Goal: Transaction & Acquisition: Book appointment/travel/reservation

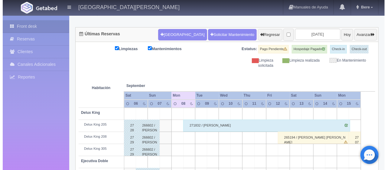
scroll to position [50, 0]
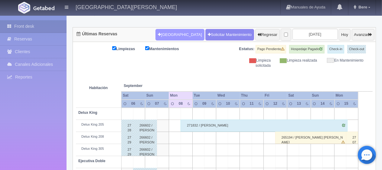
click at [165, 30] on button "[GEOGRAPHIC_DATA]" at bounding box center [179, 34] width 49 height 11
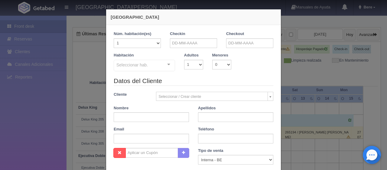
checkbox input "false"
click at [183, 44] on input "text" at bounding box center [193, 43] width 47 height 10
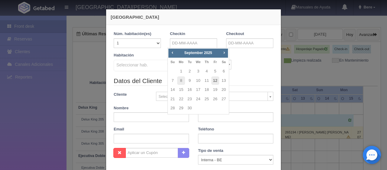
click at [212, 81] on link "12" at bounding box center [215, 80] width 8 height 9
type input "12-09-2025"
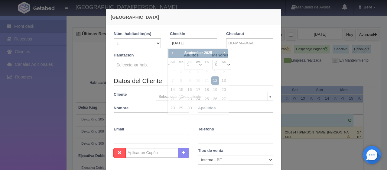
checkbox input "false"
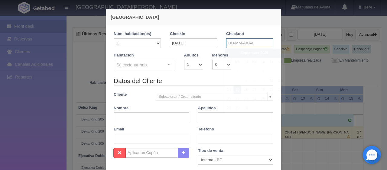
click at [226, 46] on input "text" at bounding box center [249, 43] width 47 height 10
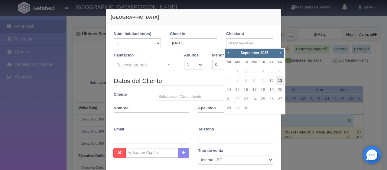
click at [281, 84] on link "13" at bounding box center [280, 80] width 8 height 9
type input "13-09-2025"
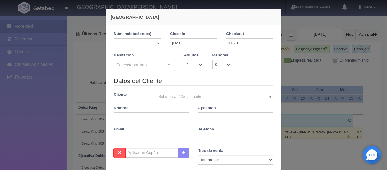
click at [157, 68] on div "Seleccionar hab." at bounding box center [144, 65] width 61 height 11
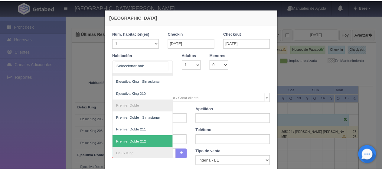
scroll to position [88, 0]
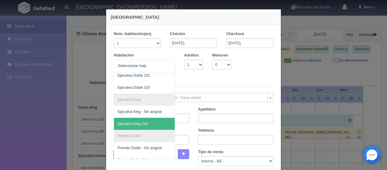
click at [218, 80] on legend "Datos del Cliente" at bounding box center [194, 82] width 160 height 9
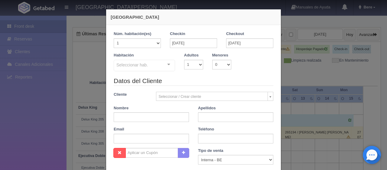
click at [184, 83] on legend "Datos del Cliente" at bounding box center [194, 80] width 160 height 9
click at [40, 130] on div "Nueva Reserva 1 Núm. habitación(es) 1 2 3 4 5 6 7 8 9 10 11 12 13 14 15 16 17 1…" at bounding box center [193, 85] width 387 height 170
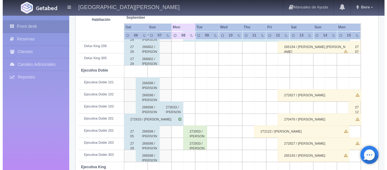
scroll to position [0, 0]
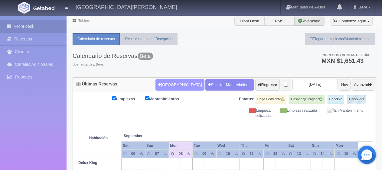
click at [167, 89] on button "[GEOGRAPHIC_DATA]" at bounding box center [179, 84] width 49 height 11
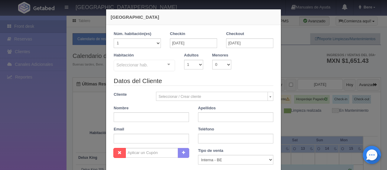
checkbox input "false"
click at [189, 44] on input "12-09-2025" at bounding box center [193, 43] width 47 height 10
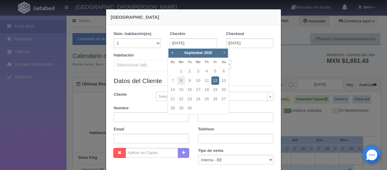
click at [225, 51] on span "Next" at bounding box center [224, 52] width 5 height 5
click at [205, 91] on link "16" at bounding box center [207, 90] width 8 height 9
type input "16-10-2025"
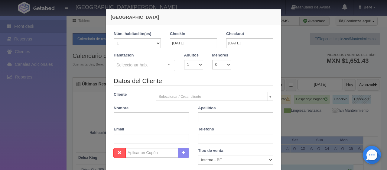
checkbox input "false"
click at [232, 47] on input "16-10-2025" at bounding box center [249, 43] width 47 height 10
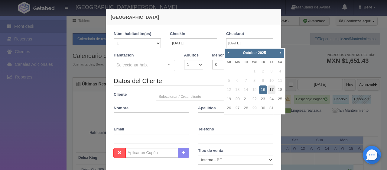
click at [271, 91] on link "17" at bounding box center [271, 90] width 8 height 9
type input "17-10-2025"
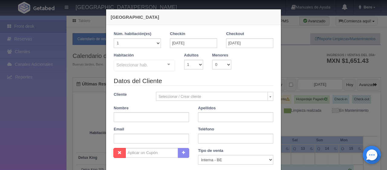
checkbox input "false"
click at [138, 116] on input "text" at bounding box center [151, 117] width 75 height 10
paste input "Livier Nelson"
drag, startPoint x: 123, startPoint y: 117, endPoint x: 146, endPoint y: 117, distance: 23.3
click at [146, 117] on input "Livier Nelson" at bounding box center [151, 117] width 75 height 10
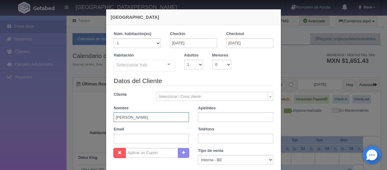
type input "Livier"
click at [208, 119] on input "text" at bounding box center [235, 117] width 75 height 10
paste input "Nelson"
type input "Nelson"
drag, startPoint x: 209, startPoint y: 158, endPoint x: 209, endPoint y: 155, distance: 3.0
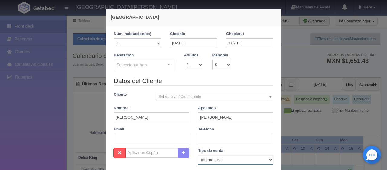
click at [209, 158] on select "Correo Electronico Interna - BE Llamada OTA Externa Otro WALK IN" at bounding box center [235, 160] width 75 height 10
select select "extota"
click at [198, 155] on select "Correo Electronico Interna - BE Llamada OTA Externa Otro WALK IN" at bounding box center [235, 160] width 75 height 10
click at [128, 141] on input "text" at bounding box center [151, 139] width 75 height 10
paste input "lnelso.969788@guest.booking.com"
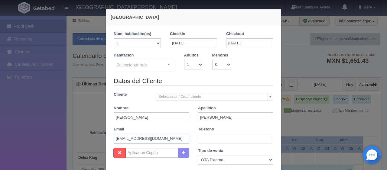
type input "lnelso.969788@guest.booking.com"
click at [205, 136] on input "text" at bounding box center [235, 139] width 75 height 10
paste input "1 619 735 6475"
type input "1 619 735 6475"
click at [190, 65] on select "1 2 3 4 5 6 7 8 9 10" at bounding box center [193, 65] width 19 height 10
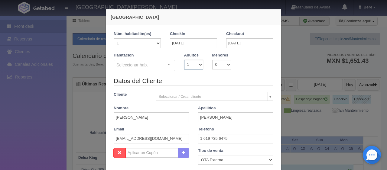
select select "3"
click at [184, 60] on select "1 2 3 4 5 6 7 8 9 10" at bounding box center [193, 65] width 19 height 10
click at [168, 67] on div at bounding box center [169, 64] width 12 height 9
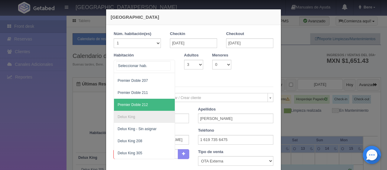
scroll to position [227, 0]
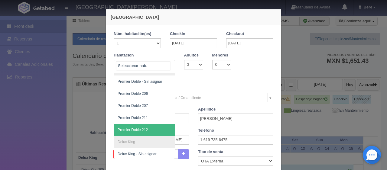
click at [149, 134] on span "Premier Doble 212" at bounding box center [165, 130] width 102 height 12
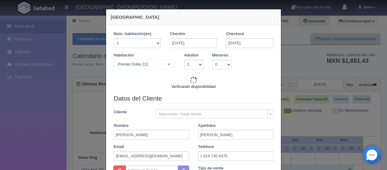
checkbox input "false"
type input "1899.00"
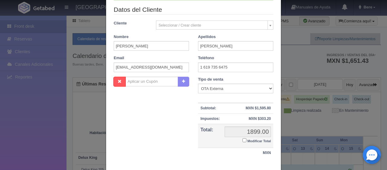
scroll to position [121, 0]
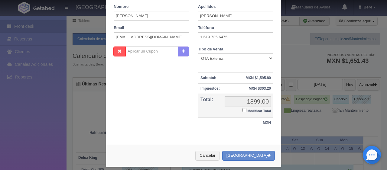
drag, startPoint x: 241, startPoint y: 109, endPoint x: 245, endPoint y: 109, distance: 4.5
click at [244, 109] on label "Modificar Total" at bounding box center [256, 110] width 28 height 7
click at [244, 109] on input "Modificar Total" at bounding box center [244, 110] width 4 height 4
checkbox input "true"
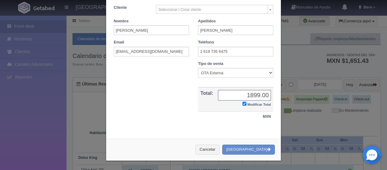
scroll to position [105, 0]
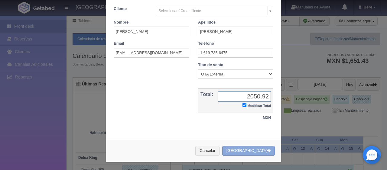
type input "2050.92"
click at [254, 147] on button "[GEOGRAPHIC_DATA]" at bounding box center [248, 151] width 53 height 10
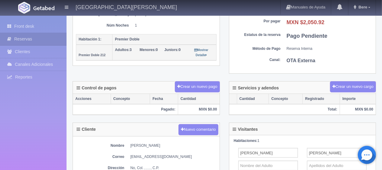
scroll to position [151, 0]
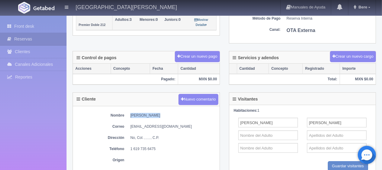
drag, startPoint x: 125, startPoint y: 114, endPoint x: 160, endPoint y: 112, distance: 34.2
click at [160, 113] on dl "Nombre [PERSON_NAME]" at bounding box center [146, 115] width 141 height 5
copy dd "[PERSON_NAME]"
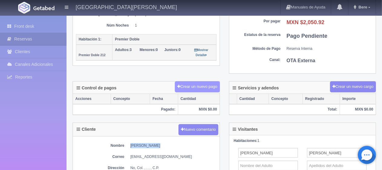
scroll to position [181, 0]
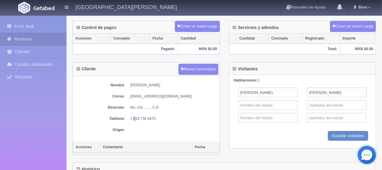
drag, startPoint x: 133, startPoint y: 116, endPoint x: 136, endPoint y: 116, distance: 3.0
click at [136, 116] on dd "1 619 735 6475" at bounding box center [173, 118] width 86 height 5
drag, startPoint x: 129, startPoint y: 118, endPoint x: 181, endPoint y: 117, distance: 51.7
click at [181, 117] on dl "Teléfono [PHONE_NUMBER]" at bounding box center [146, 118] width 141 height 5
copy dd "1 619 735 6475"
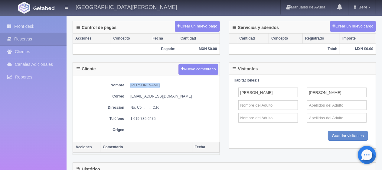
drag, startPoint x: 128, startPoint y: 83, endPoint x: 158, endPoint y: 83, distance: 30.2
click at [158, 83] on dl "Nombre Livier Nelson" at bounding box center [146, 85] width 141 height 5
copy dd "Livier Nelson"
click at [183, 147] on th "Comentario" at bounding box center [146, 147] width 92 height 11
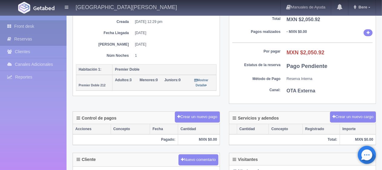
click at [24, 31] on link "Front desk" at bounding box center [33, 26] width 66 height 12
